Goal: Transaction & Acquisition: Purchase product/service

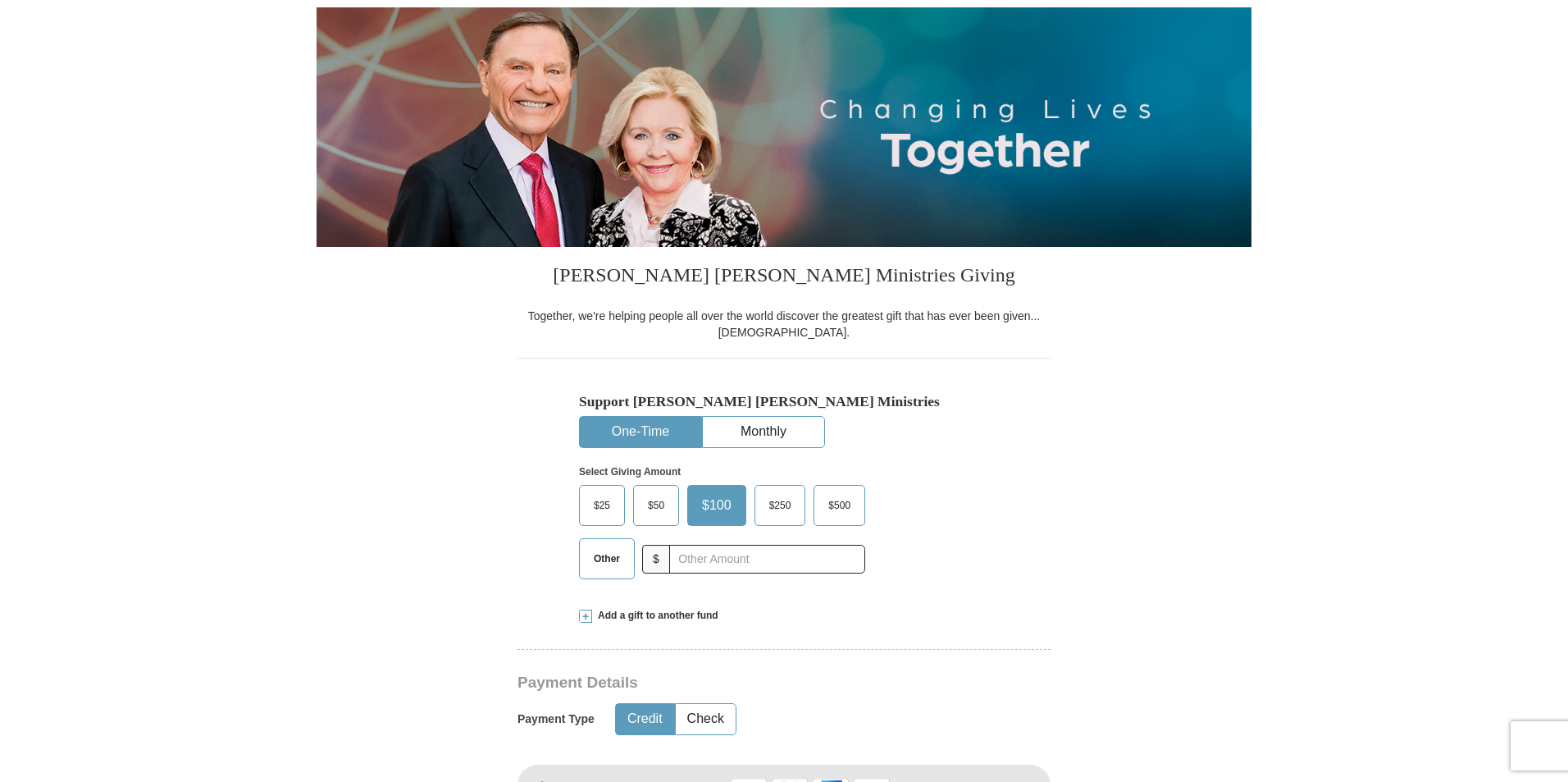
scroll to position [246, 0]
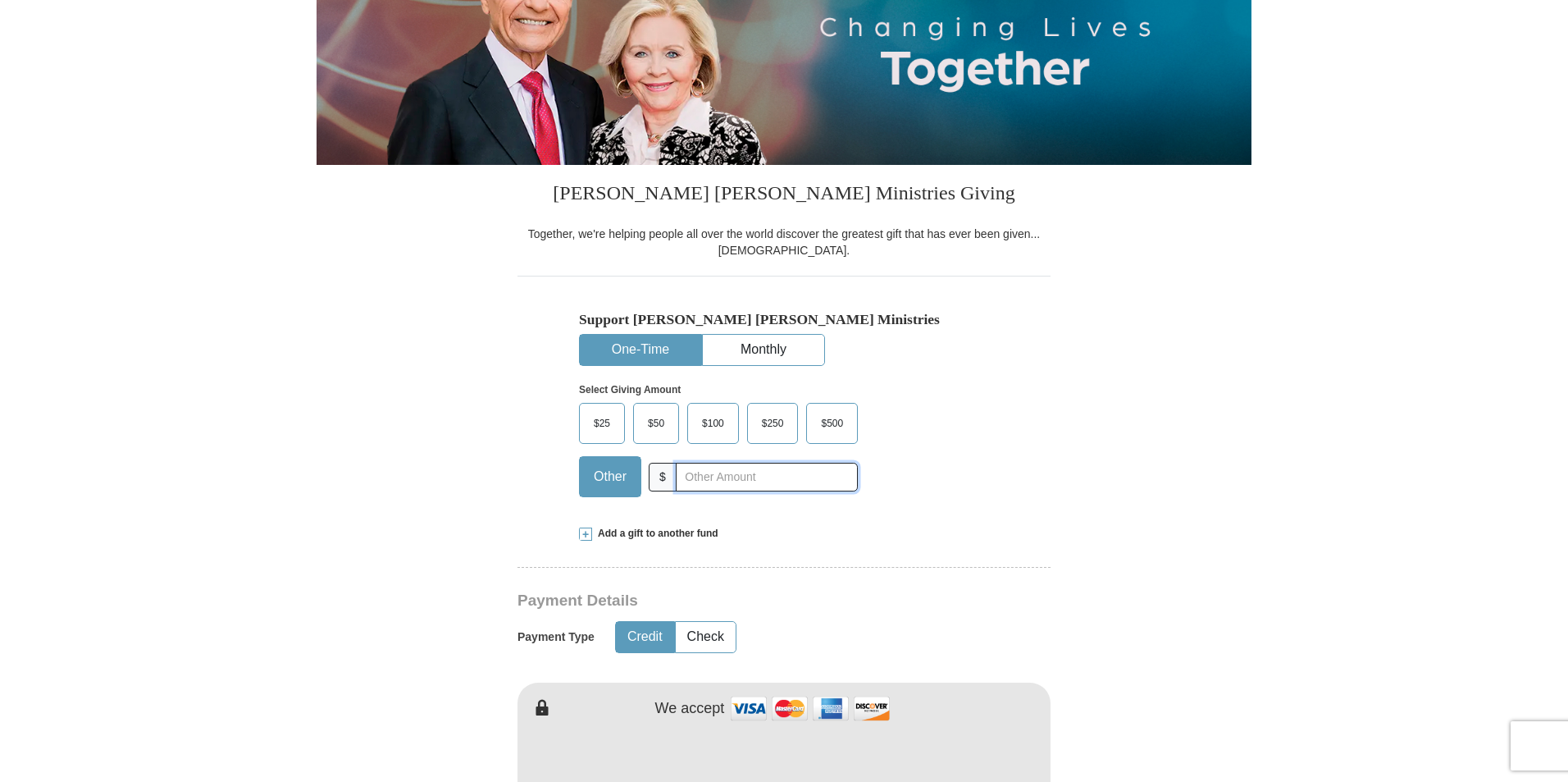
click at [749, 479] on input "text" at bounding box center [766, 477] width 182 height 29
type input "400.00"
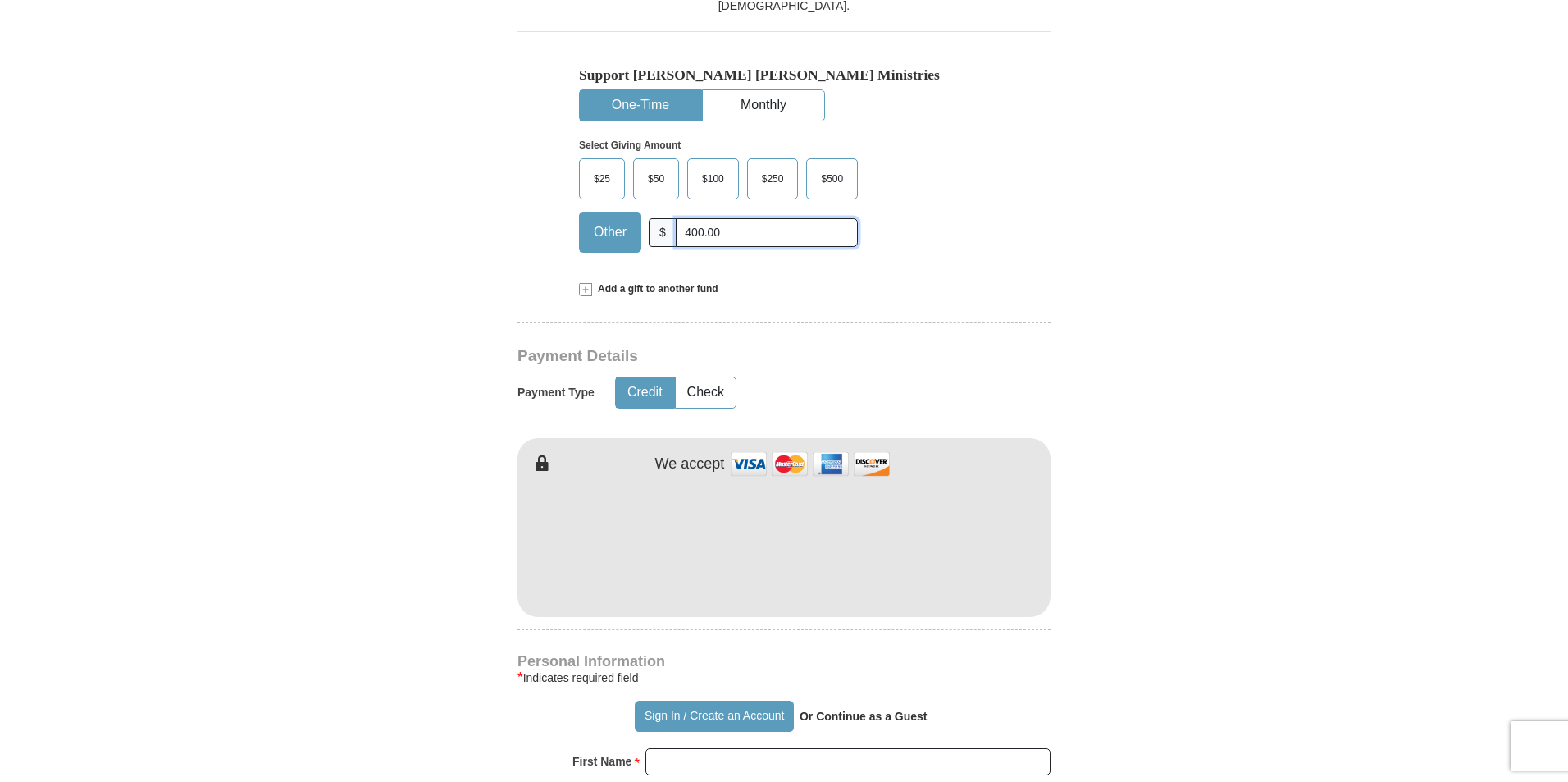
scroll to position [492, 0]
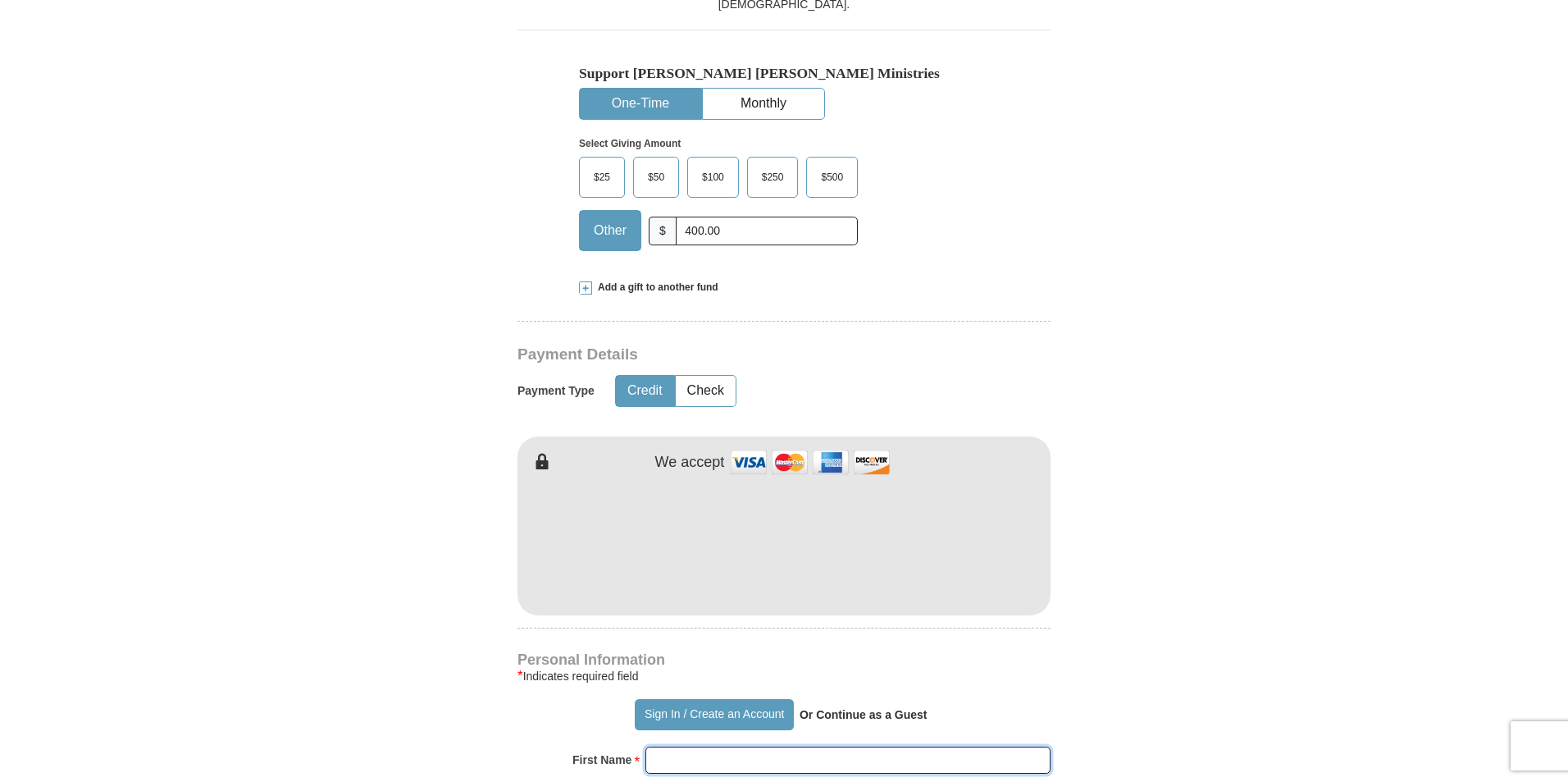
type input "[PERSON_NAME]"
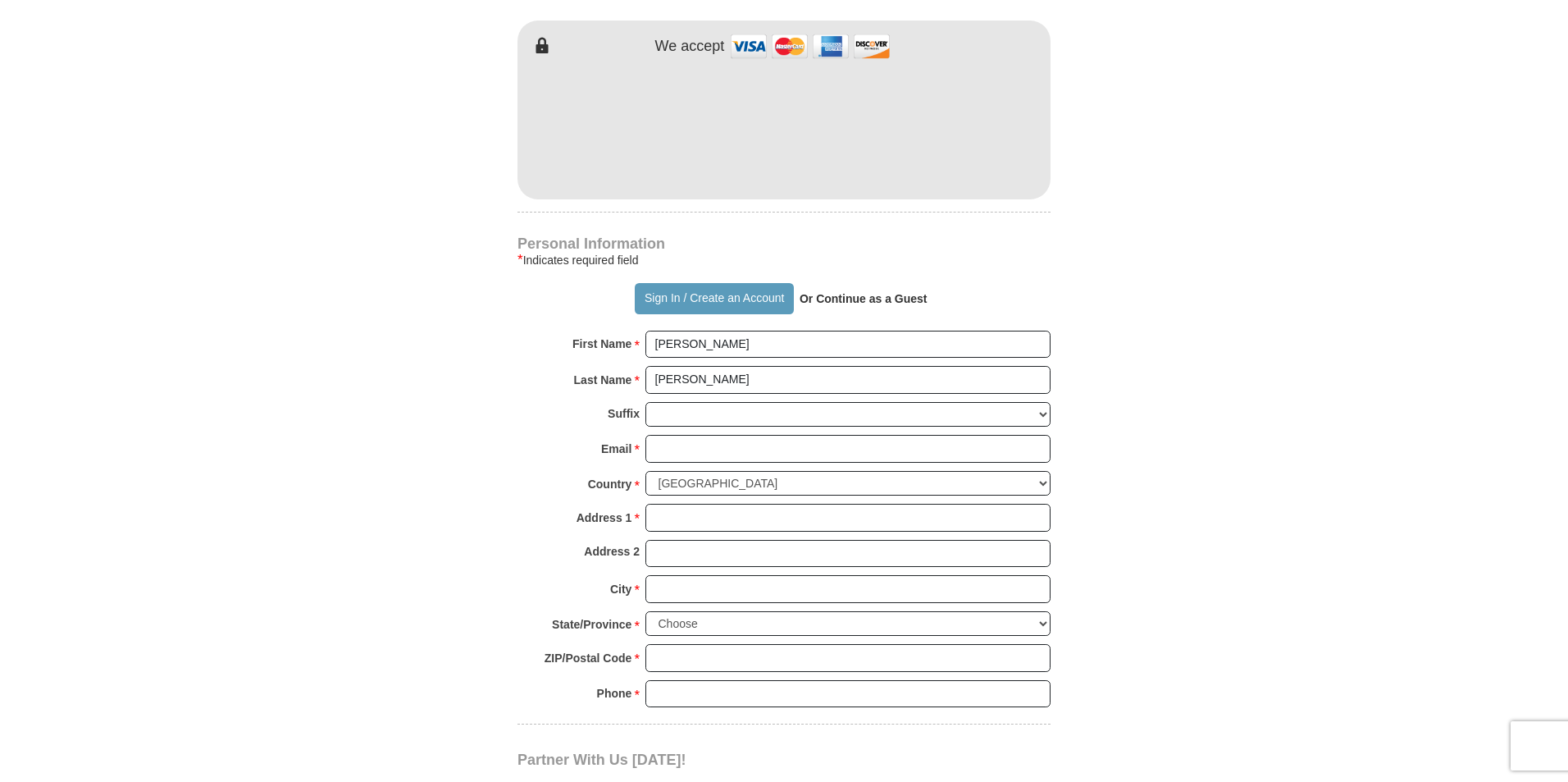
scroll to position [985, 0]
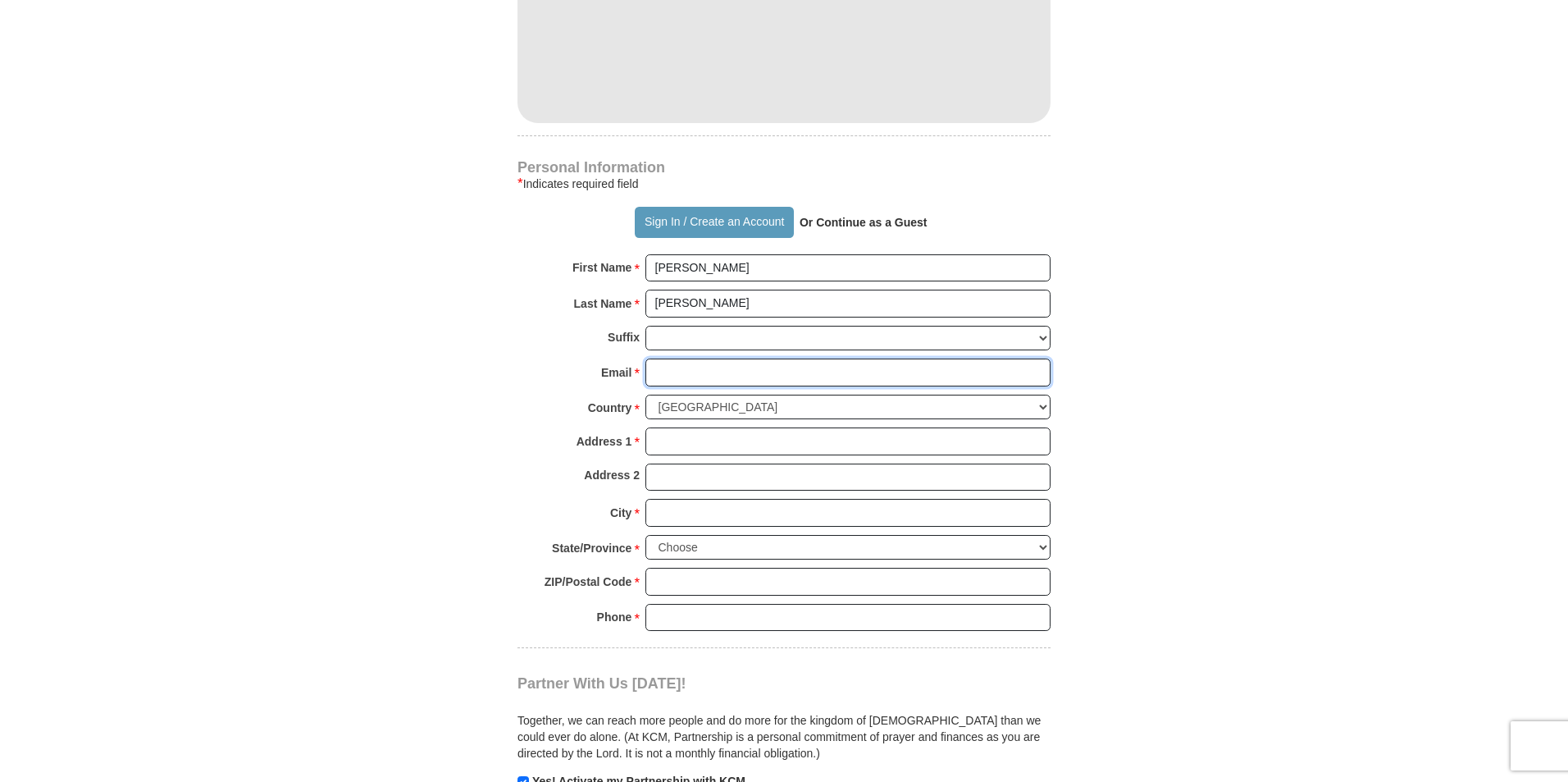
click at [689, 374] on input "Email *" at bounding box center [848, 373] width 405 height 28
type input "[EMAIL_ADDRESS][DOMAIN_NAME]"
type input "2017 [PERSON_NAME] St"
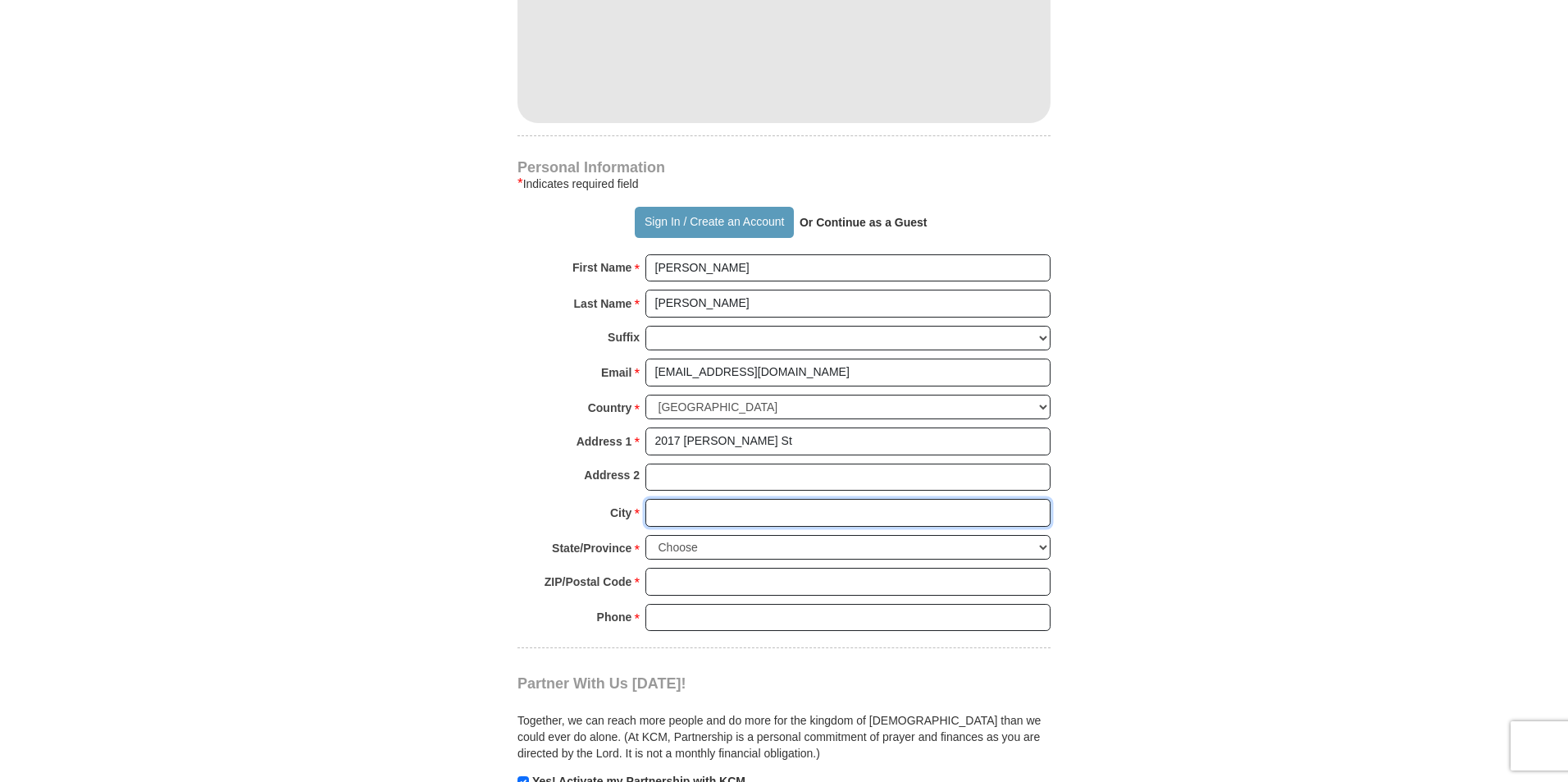
type input "Clovis"
select select "NM"
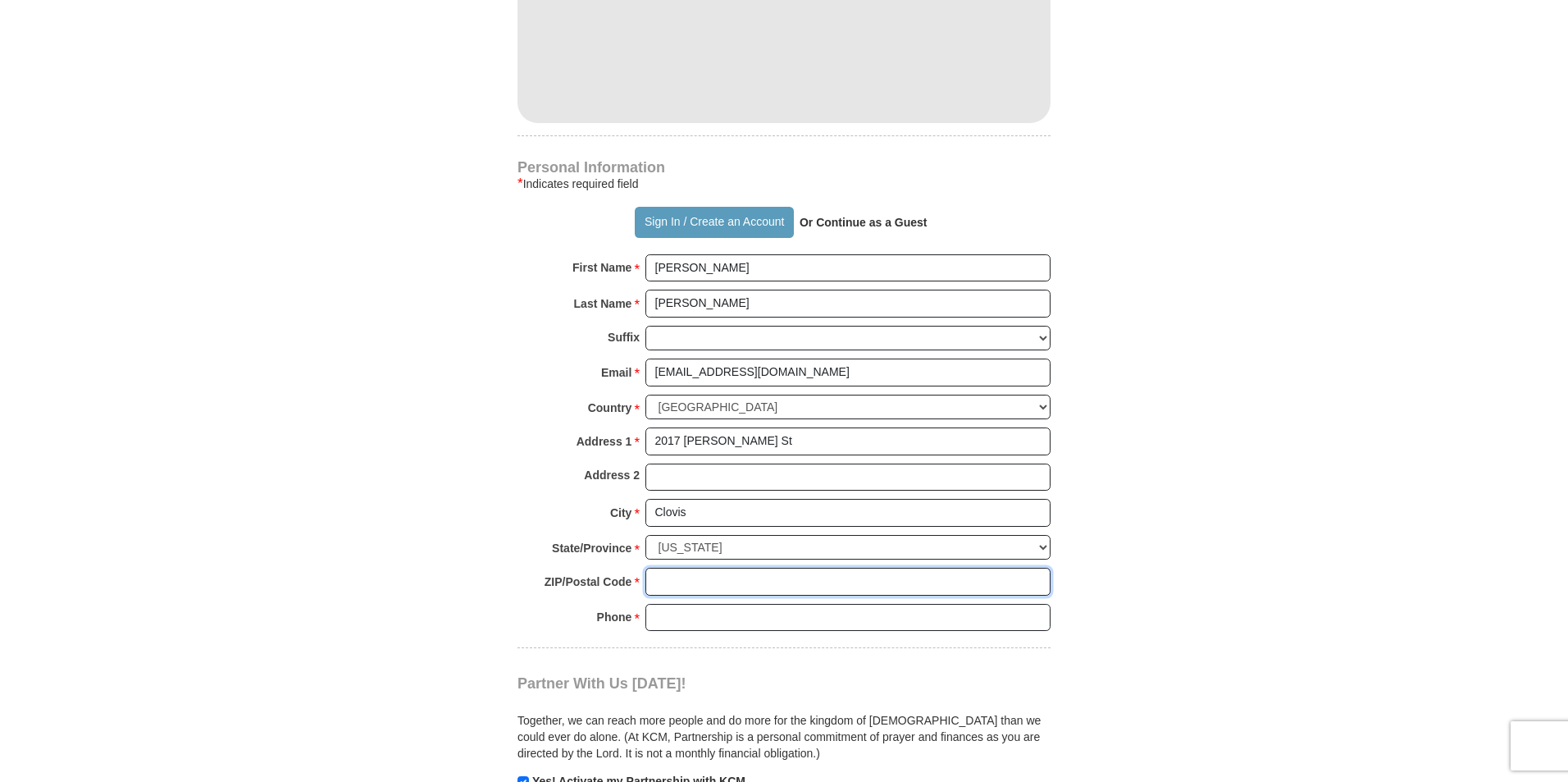
type input "88101"
type input "5059675382"
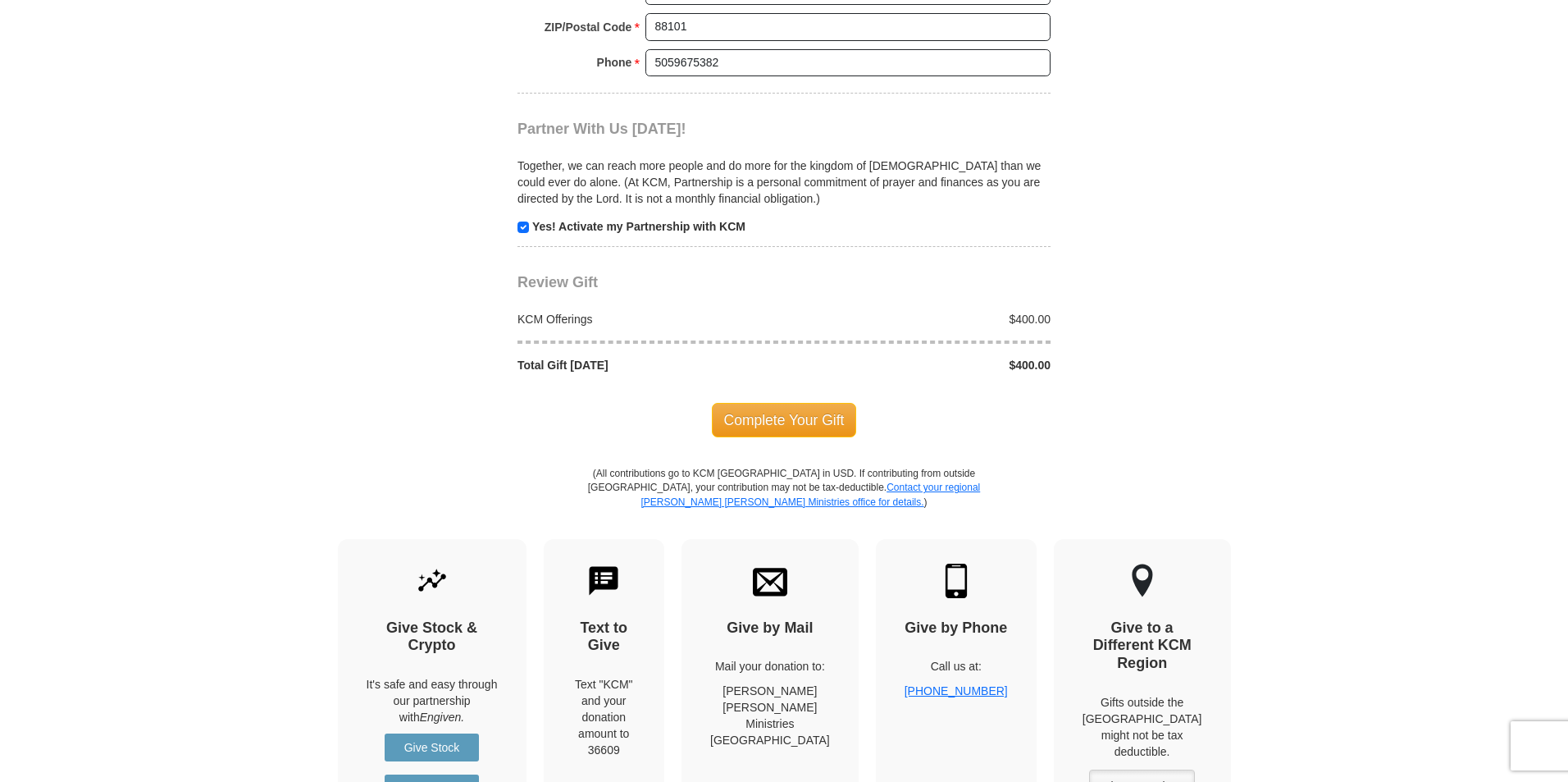
scroll to position [1559, 0]
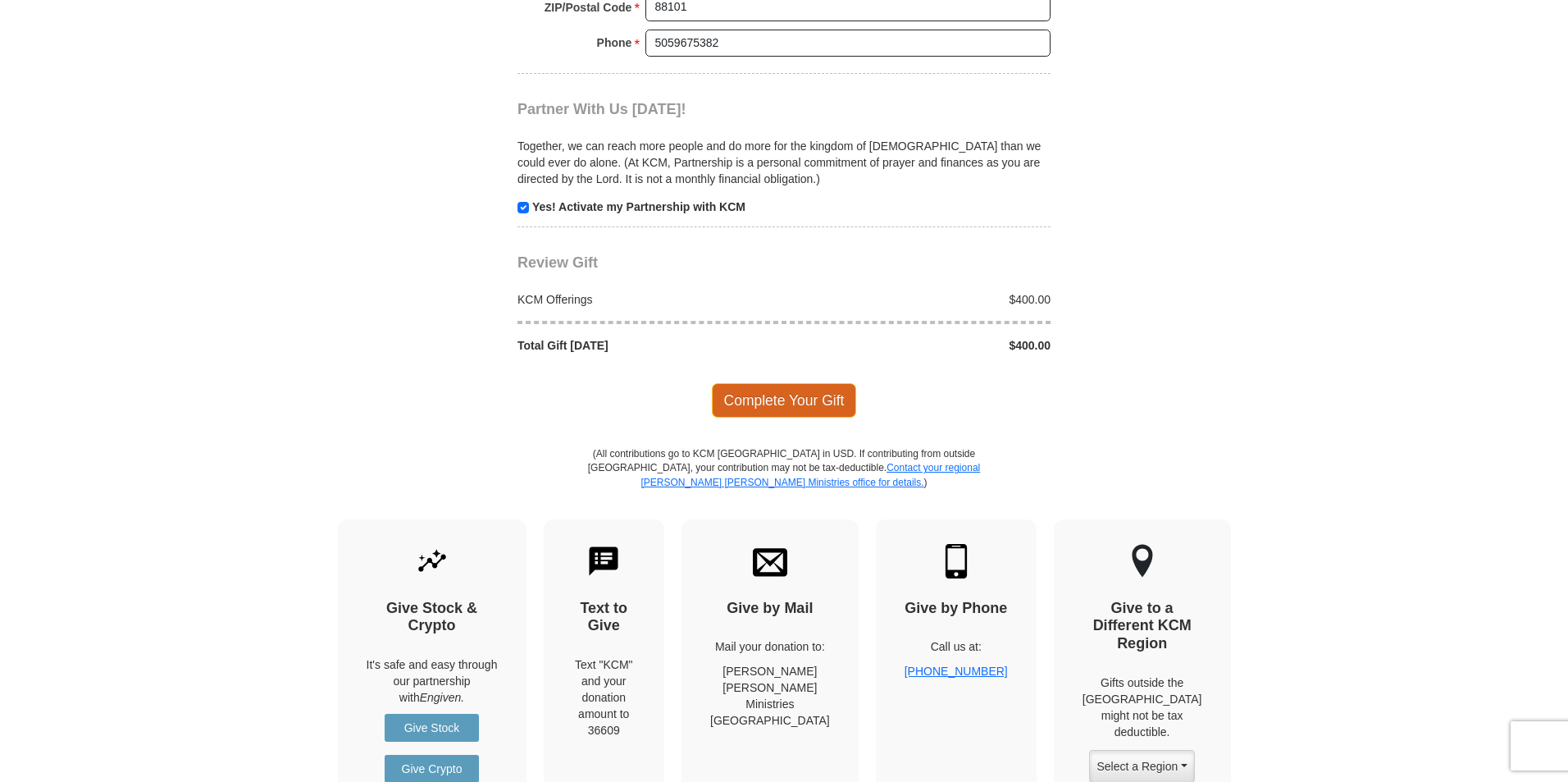
click at [782, 401] on span "Complete Your Gift" at bounding box center [784, 401] width 145 height 35
